Goal: Task Accomplishment & Management: Manage account settings

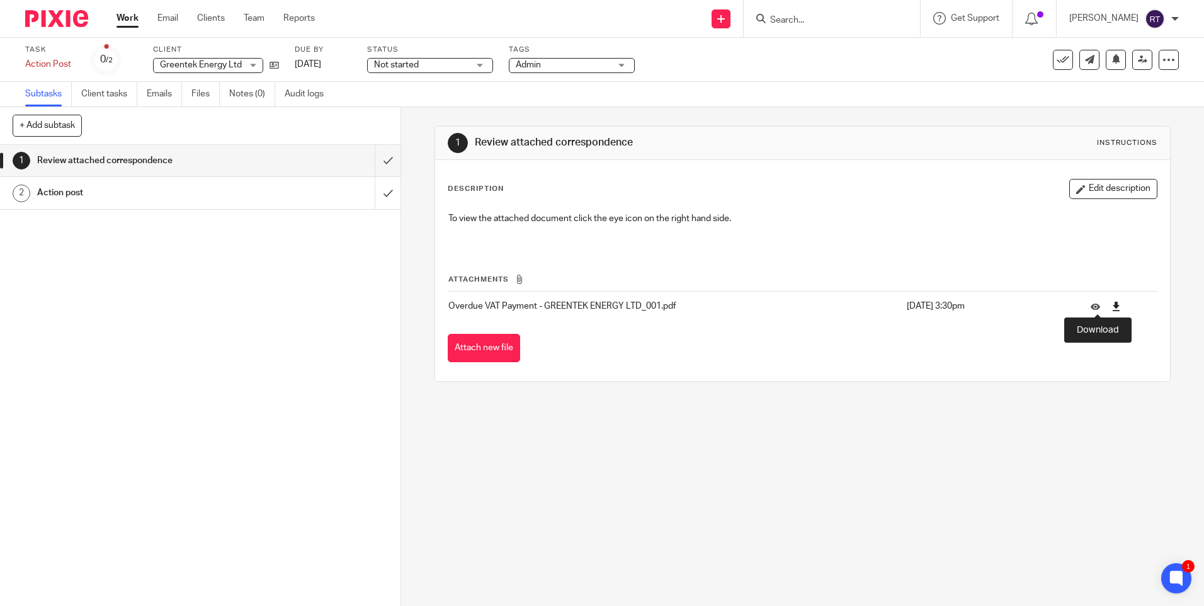
click at [1112, 304] on icon at bounding box center [1116, 306] width 9 height 9
click at [784, 391] on div "1 Review attached correspondence Instructions Description Edit description To v…" at bounding box center [803, 253] width 736 height 293
click at [838, 329] on div "Attachments Overdue VAT Payment - GREENTEK ENERGY LTD_001.pdf 5 Aug 2025 3:30pm…" at bounding box center [802, 305] width 709 height 115
click at [50, 18] on img at bounding box center [56, 18] width 63 height 17
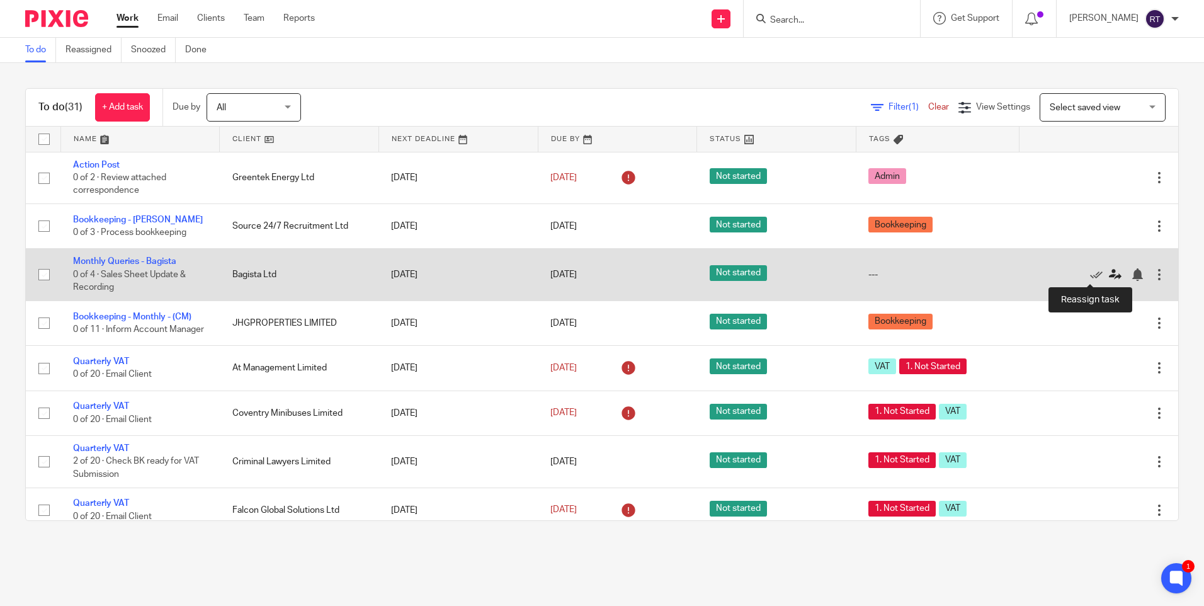
click at [1109, 275] on icon at bounding box center [1115, 274] width 13 height 13
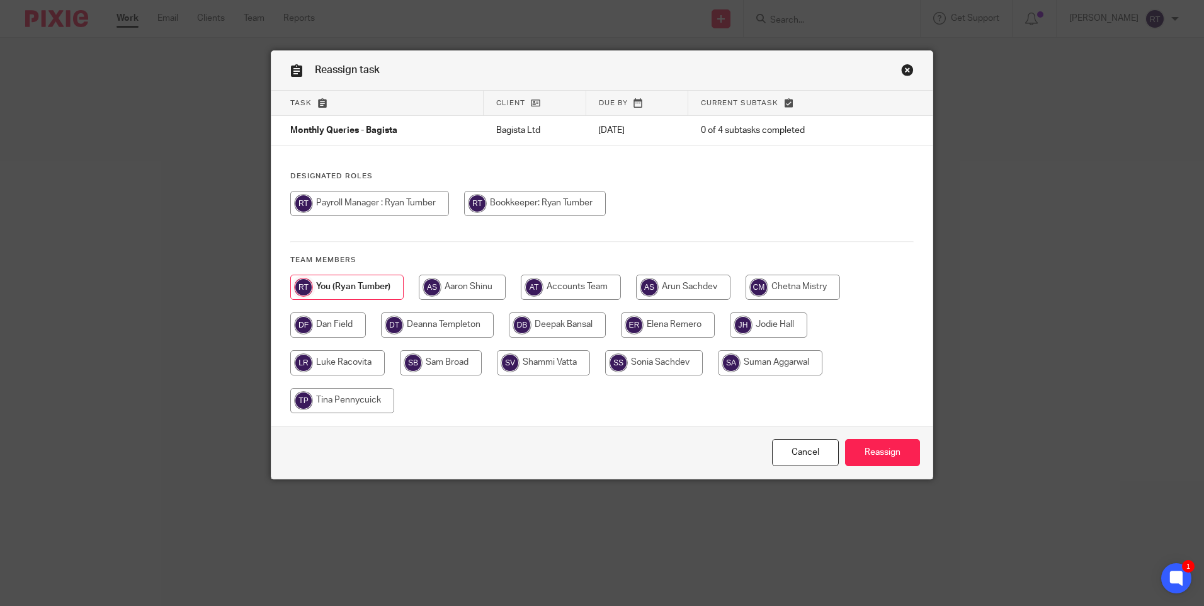
click at [426, 360] on input "radio" at bounding box center [441, 362] width 82 height 25
radio input "true"
click at [873, 449] on input "Reassign" at bounding box center [882, 452] width 75 height 27
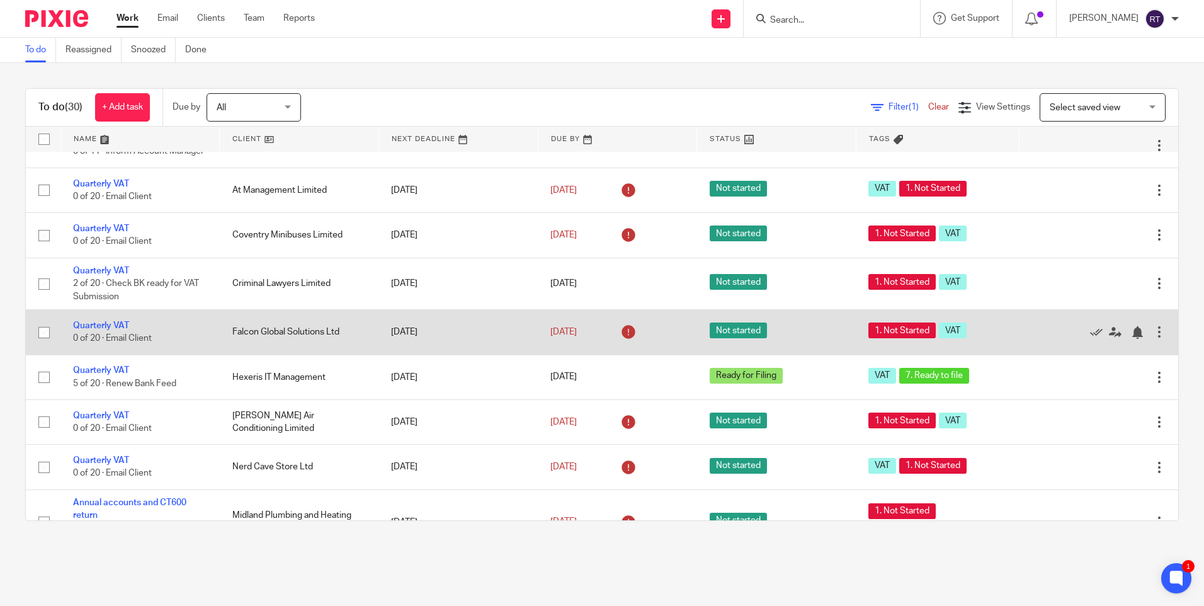
scroll to position [189, 0]
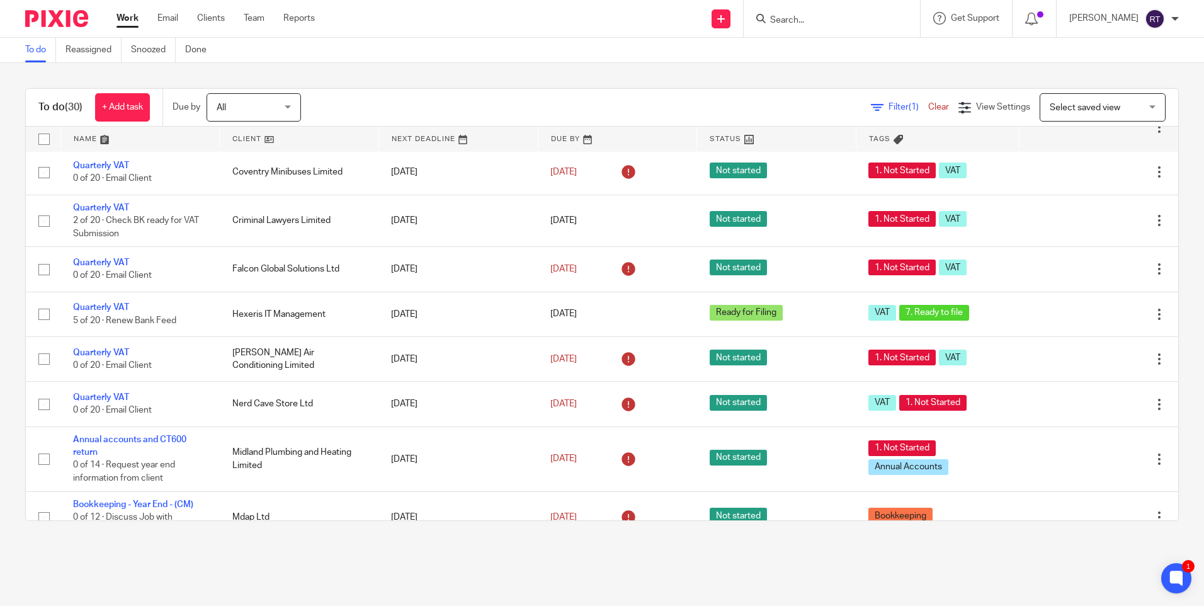
click at [719, 551] on main "To do Reassigned Snoozed Done To do (30) + Add task Due by All All [DATE] [DATE…" at bounding box center [602, 303] width 1204 height 606
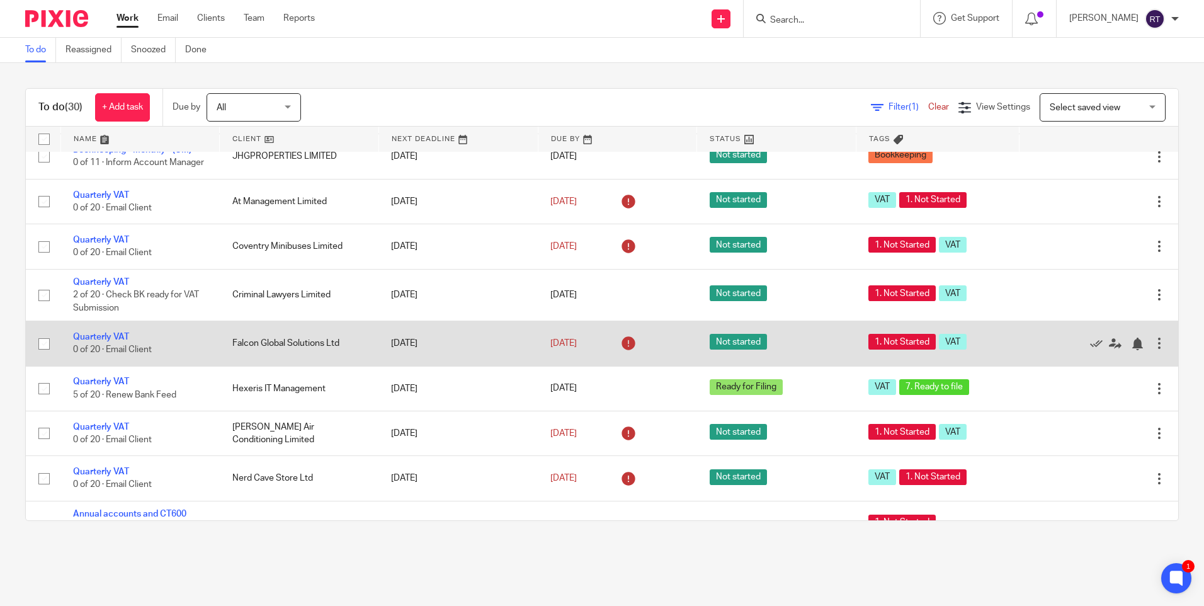
scroll to position [0, 0]
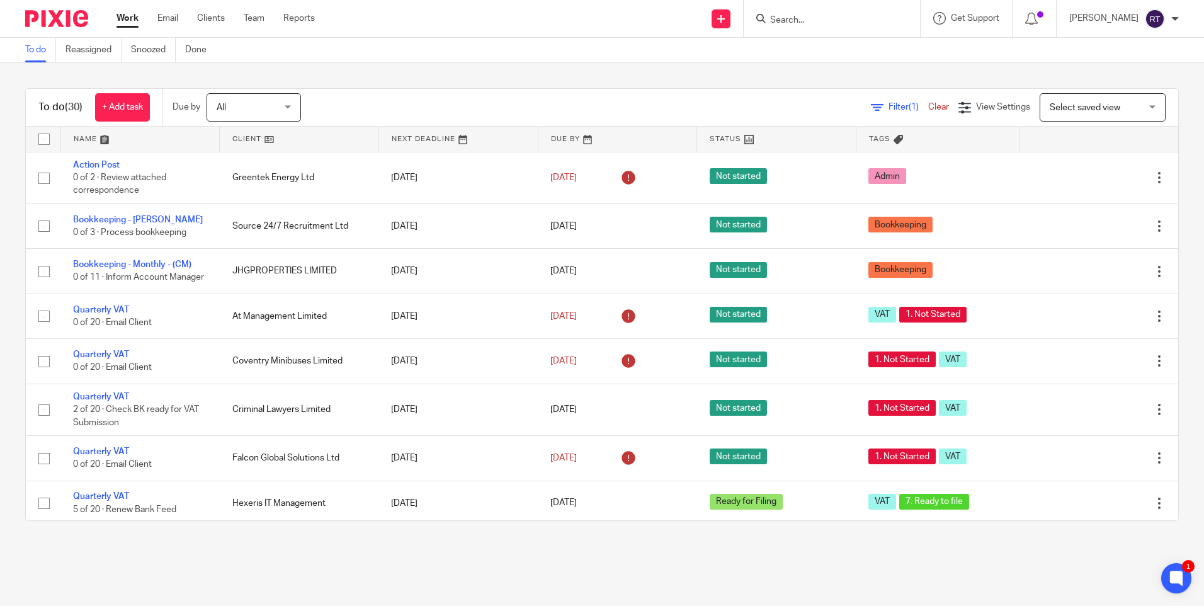
click at [669, 543] on div "To do (30) + Add task Due by All All Today Tomorrow This week Next week This mo…" at bounding box center [602, 304] width 1204 height 483
click at [735, 599] on main "To do Reassigned Snoozed Done To do (30) + Add task Due by All All Today Tomorr…" at bounding box center [602, 303] width 1204 height 606
click at [778, 562] on main "To do Reassigned Snoozed Done To do (30) + Add task Due by All All Today Tomorr…" at bounding box center [602, 303] width 1204 height 606
click at [772, 581] on main "To do Reassigned Snoozed Done To do (30) + Add task Due by All All Today Tomorr…" at bounding box center [602, 303] width 1204 height 606
click at [881, 600] on main "To do Reassigned Snoozed Done To do (30) + Add task Due by All All Today Tomorr…" at bounding box center [602, 303] width 1204 height 606
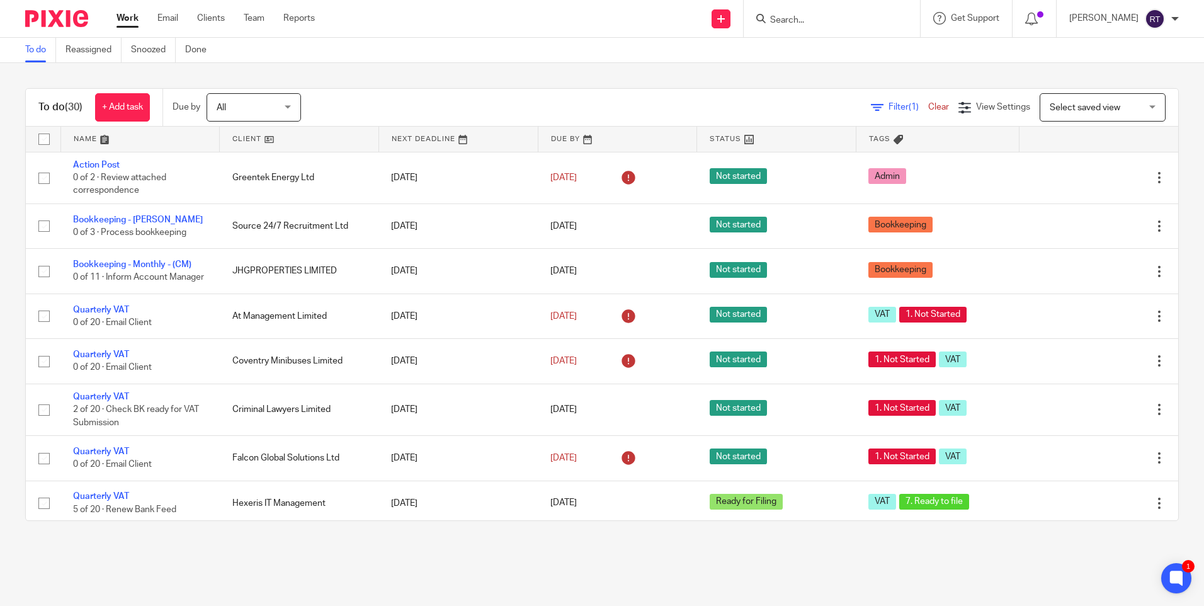
click at [758, 593] on main "To do Reassigned Snoozed Done To do (30) + Add task Due by All All Today Tomorr…" at bounding box center [602, 303] width 1204 height 606
click at [854, 591] on main "To do Reassigned Snoozed Done To do (30) + Add task Due by All All Today Tomorr…" at bounding box center [602, 303] width 1204 height 606
click at [832, 593] on main "To do Reassigned Snoozed Done To do (30) + Add task Due by All All Today Tomorr…" at bounding box center [602, 303] width 1204 height 606
click at [759, 555] on main "To do Reassigned Snoozed Done To do (30) + Add task Due by All All Today Tomorr…" at bounding box center [602, 303] width 1204 height 606
click at [661, 581] on main "To do Reassigned Snoozed Done To do (30) + Add task Due by All All Today Tomorr…" at bounding box center [602, 303] width 1204 height 606
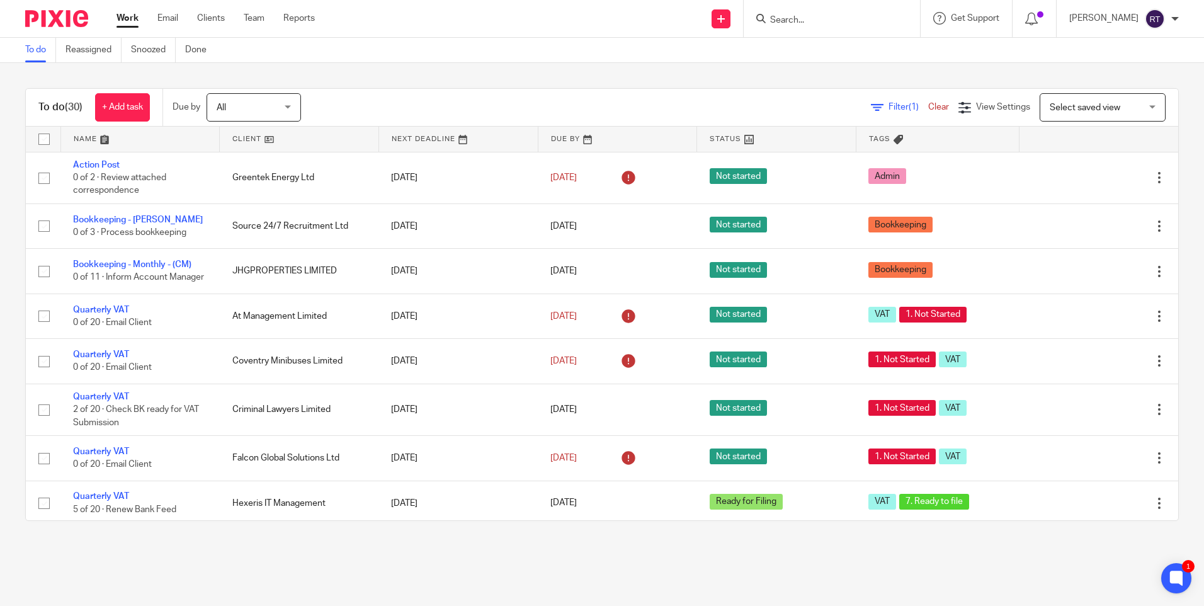
click at [588, 564] on main "To do Reassigned Snoozed Done To do (30) + Add task Due by All All Today Tomorr…" at bounding box center [602, 303] width 1204 height 606
click at [853, 18] on input "Search" at bounding box center [825, 20] width 113 height 11
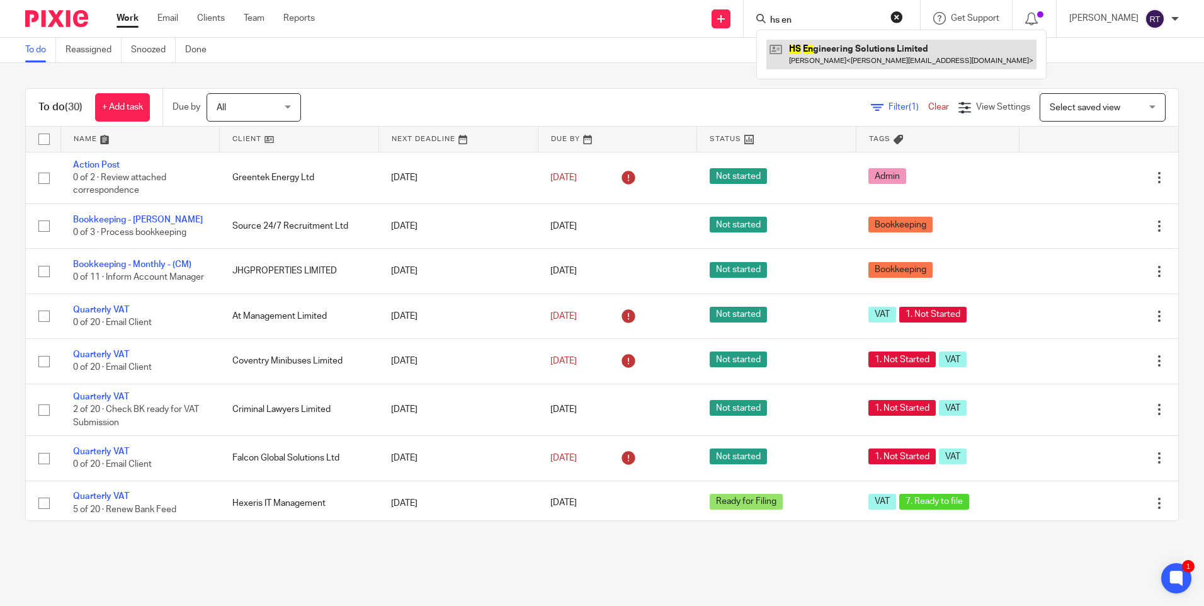
type input "hs en"
click at [846, 48] on link at bounding box center [901, 54] width 270 height 29
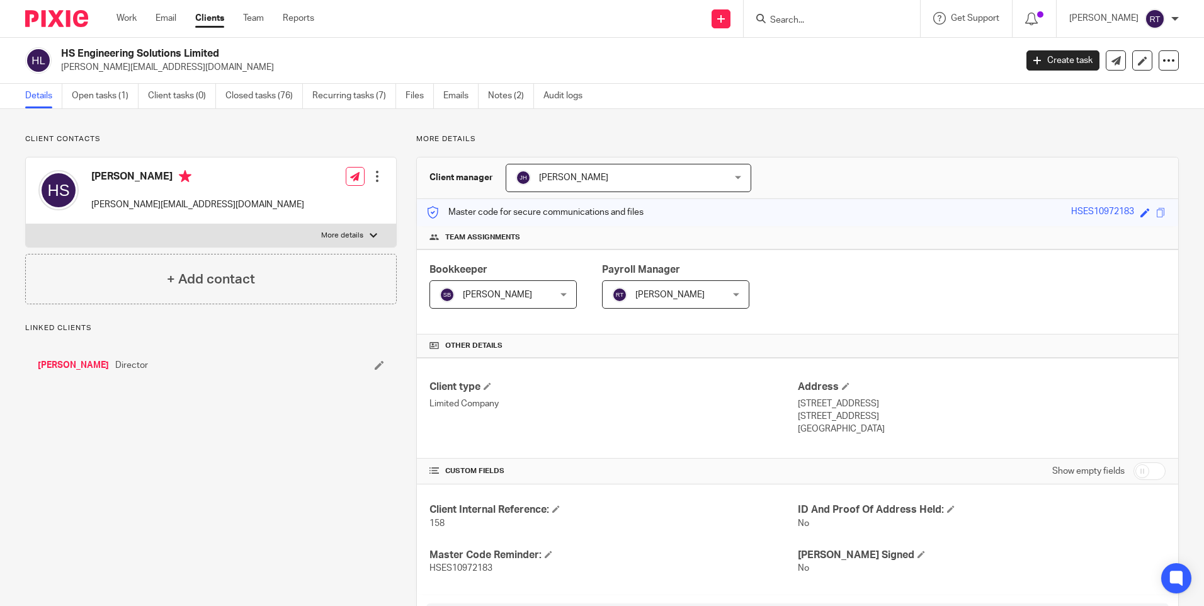
click at [151, 205] on p "[PERSON_NAME][EMAIL_ADDRESS][DOMAIN_NAME]" at bounding box center [197, 204] width 213 height 13
copy div "[PERSON_NAME][EMAIL_ADDRESS][DOMAIN_NAME]"
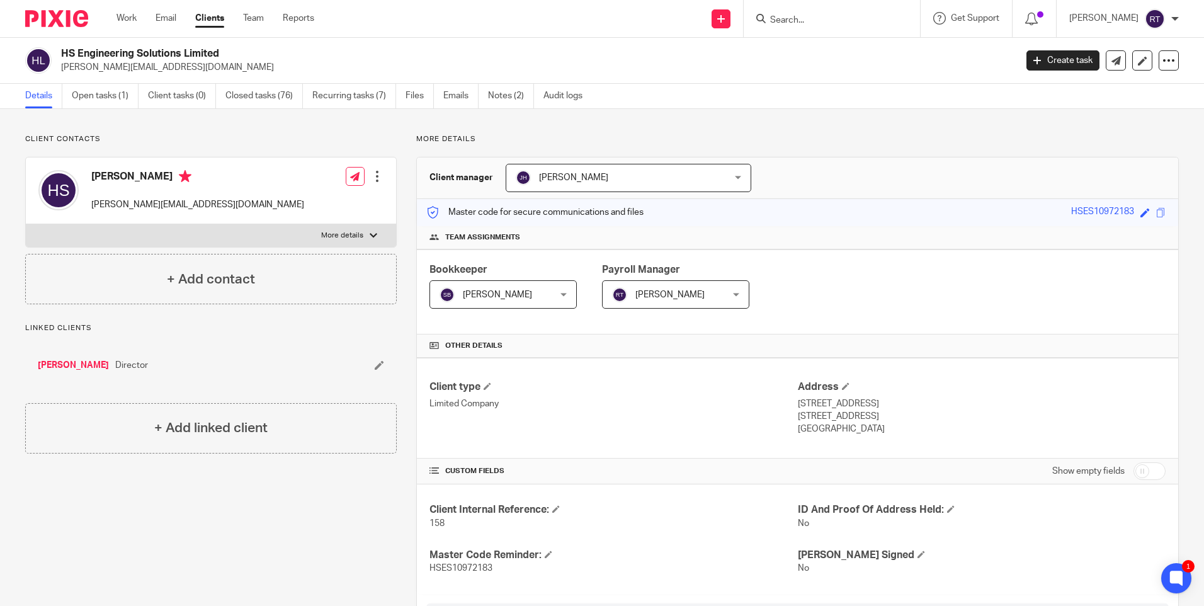
click at [1178, 287] on div "Client contacts Harvir Satsavia harvir@hotmail.co.uk Edit contact Create client…" at bounding box center [602, 536] width 1204 height 855
click at [118, 94] on link "Open tasks (1)" at bounding box center [105, 96] width 67 height 25
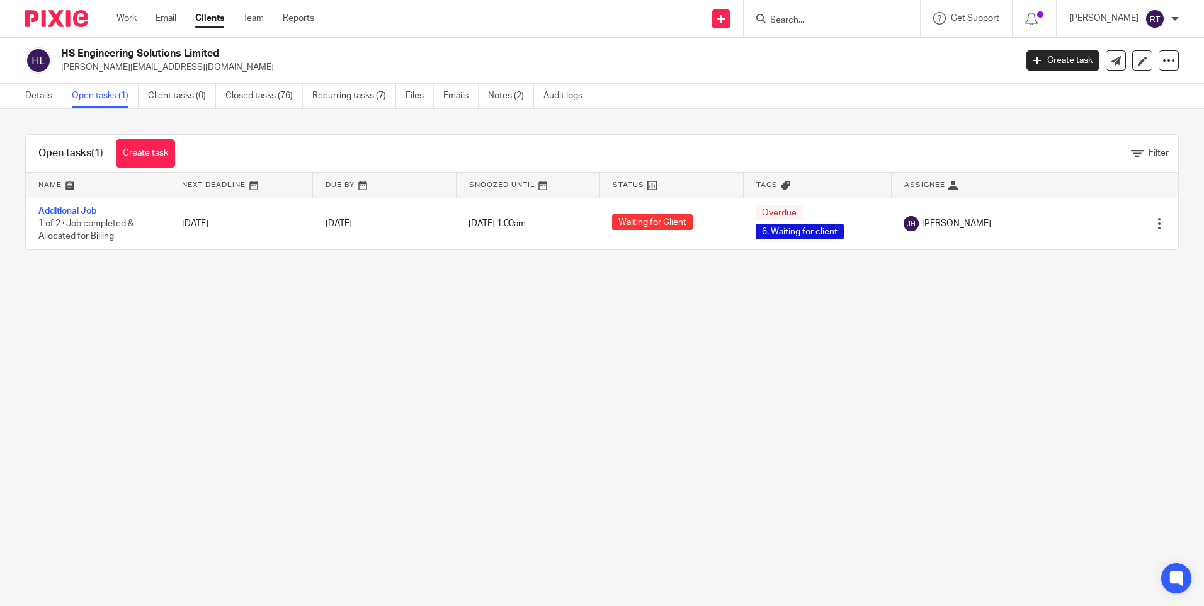
click at [54, 18] on img at bounding box center [56, 18] width 63 height 17
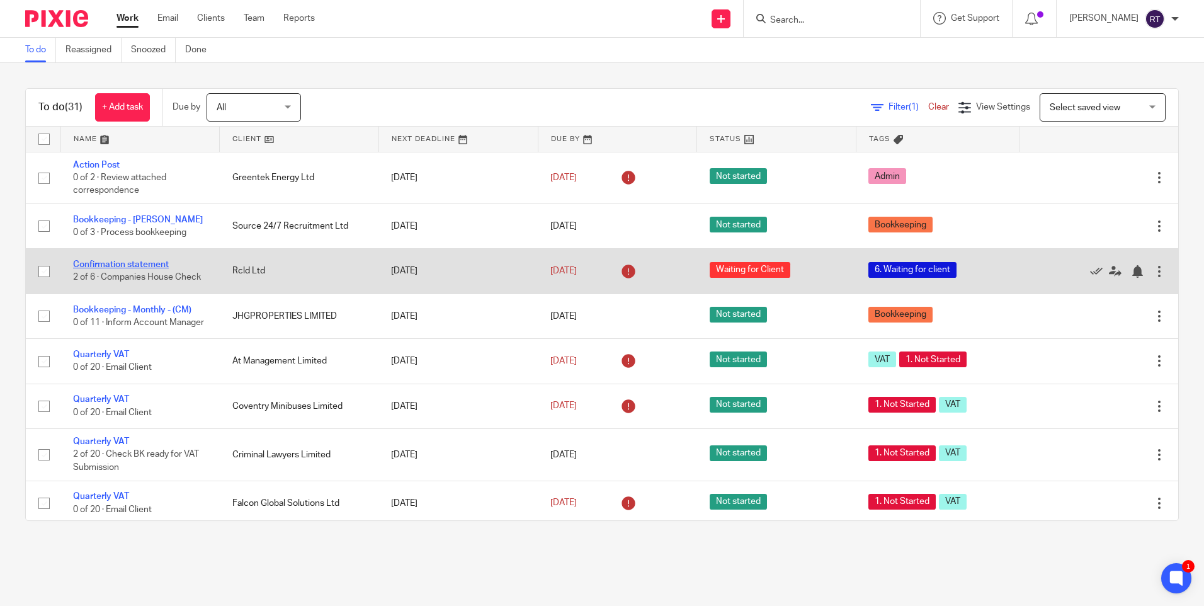
click at [128, 263] on link "Confirmation statement" at bounding box center [121, 264] width 96 height 9
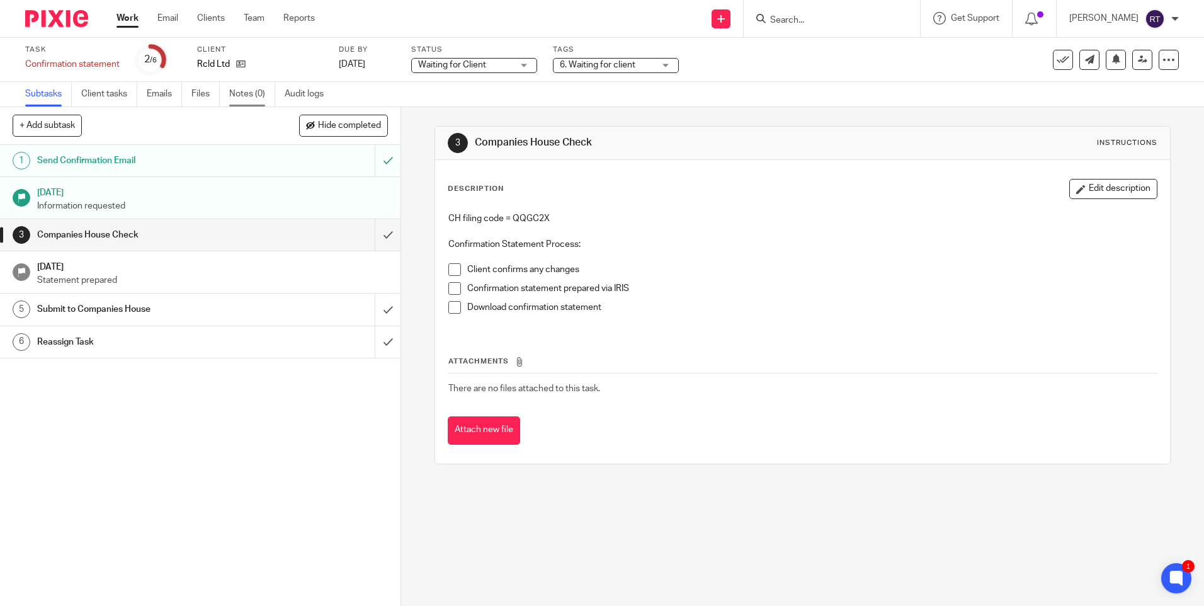
click at [260, 101] on link "Notes (0)" at bounding box center [252, 94] width 46 height 25
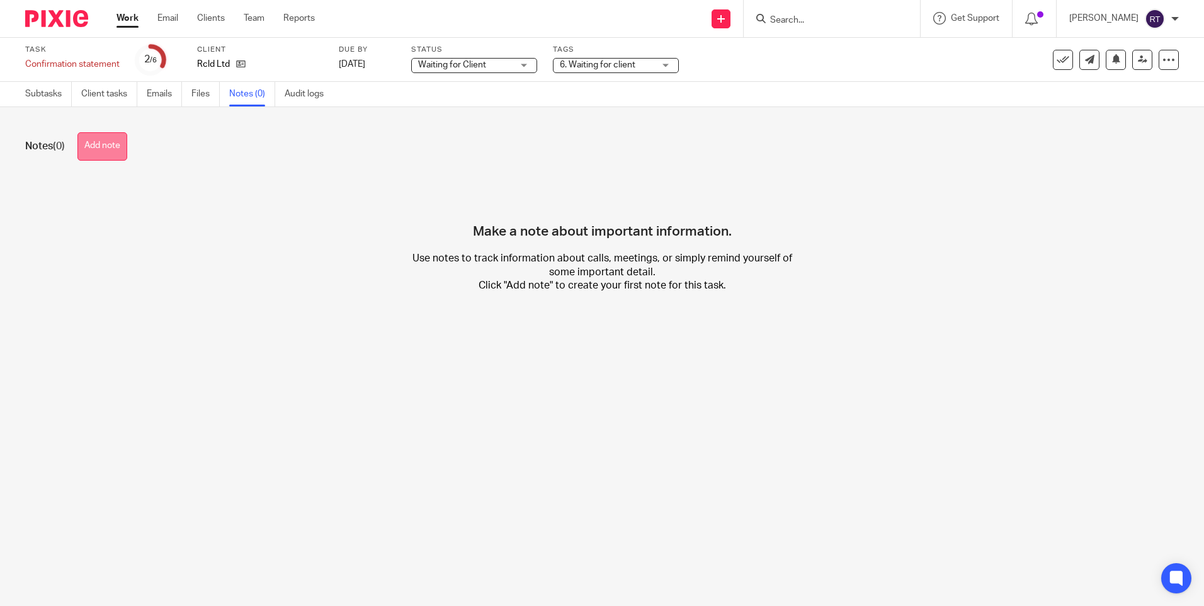
click at [105, 142] on button "Add note" at bounding box center [102, 146] width 50 height 28
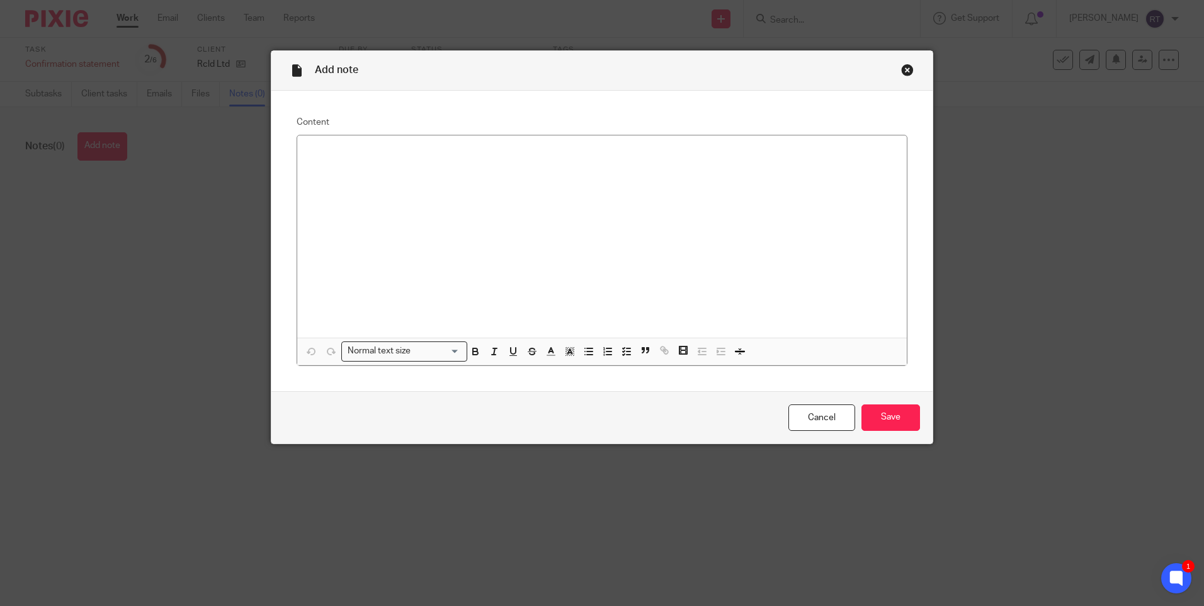
click at [969, 280] on div "Add note Content Normal text size Loading... Remove Edit Insert new video Copy …" at bounding box center [602, 303] width 1204 height 606
click at [527, 204] on div at bounding box center [602, 236] width 610 height 202
paste div
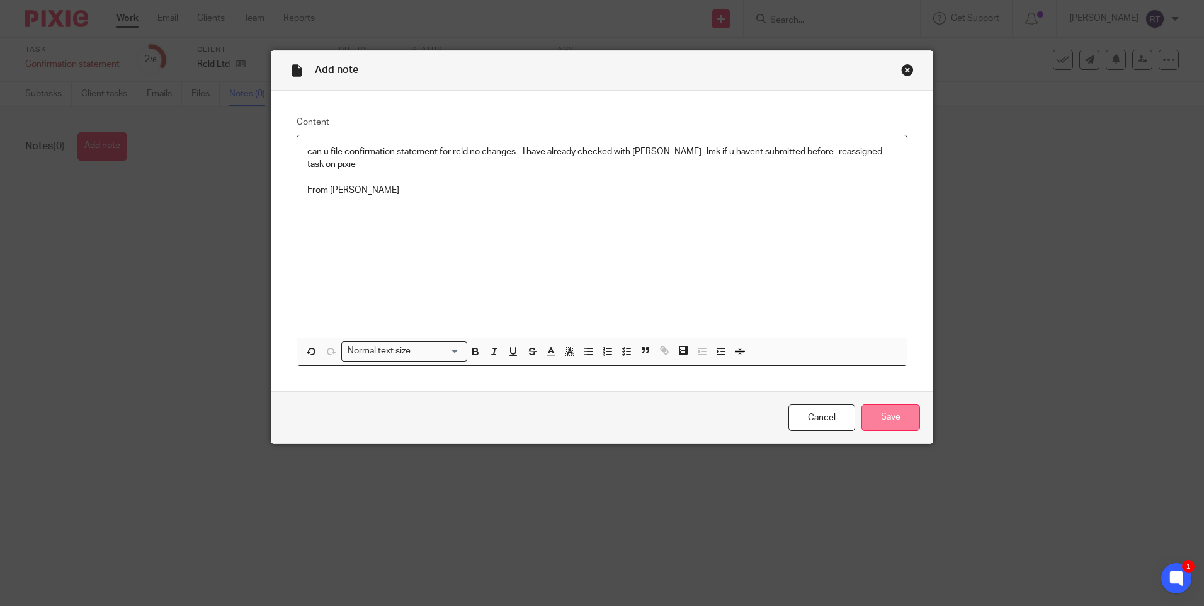
click at [874, 423] on input "Save" at bounding box center [891, 417] width 59 height 27
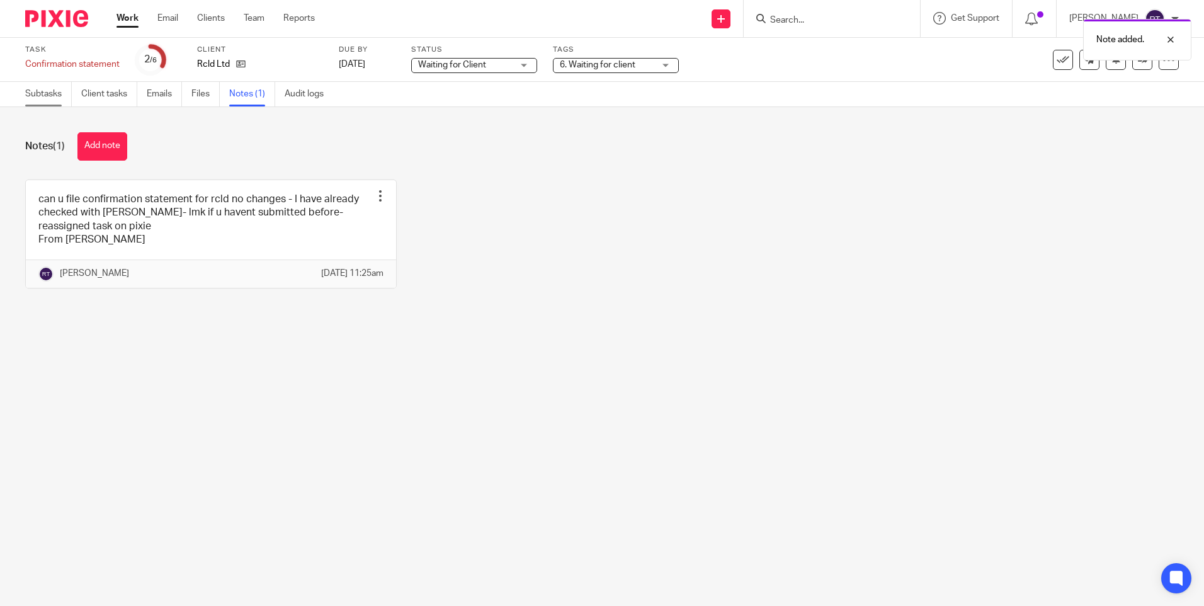
click at [37, 99] on link "Subtasks" at bounding box center [48, 94] width 47 height 25
